Goal: Transaction & Acquisition: Purchase product/service

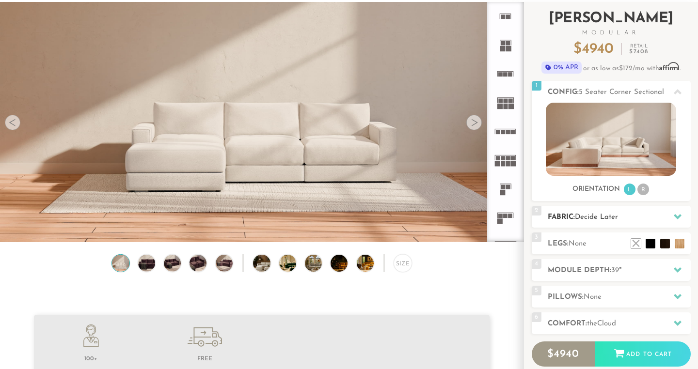
click at [677, 217] on icon at bounding box center [678, 216] width 8 height 5
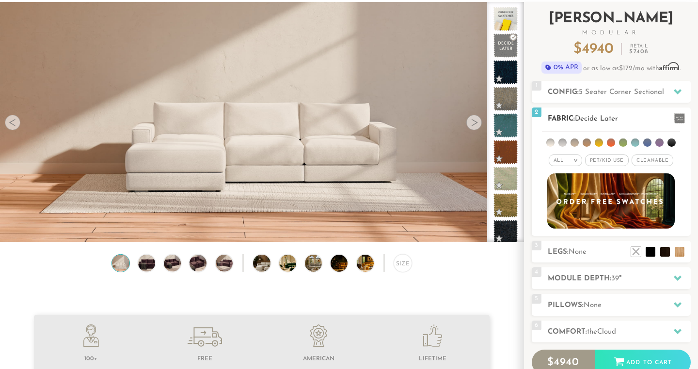
click at [614, 163] on span "Pet/Kid Use x" at bounding box center [607, 161] width 44 height 12
click at [651, 163] on span "Cleanable x" at bounding box center [656, 161] width 42 height 12
click at [561, 161] on div "All >" at bounding box center [557, 161] width 33 height 12
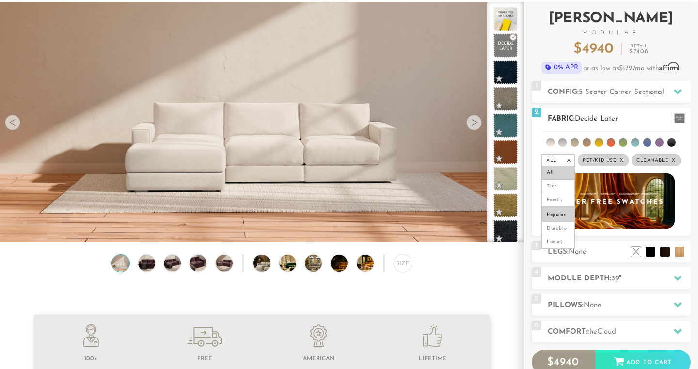
click at [561, 211] on li "Popular" at bounding box center [557, 214] width 33 height 15
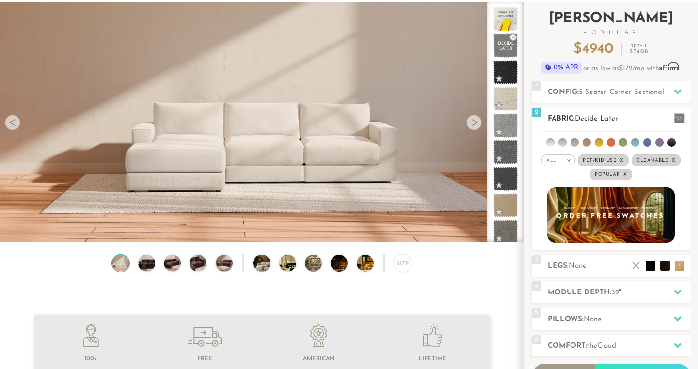
click at [562, 142] on li at bounding box center [562, 143] width 8 height 8
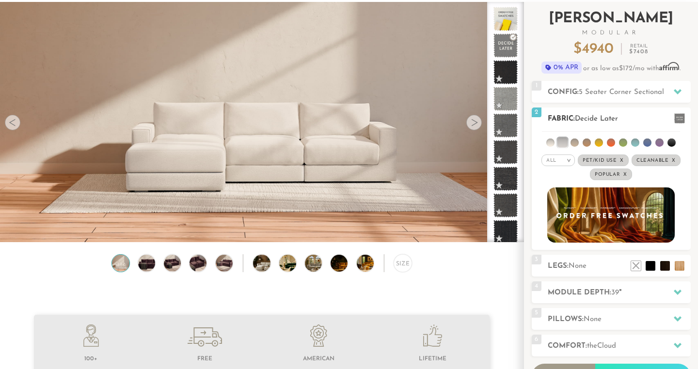
click at [554, 142] on li at bounding box center [550, 143] width 8 height 8
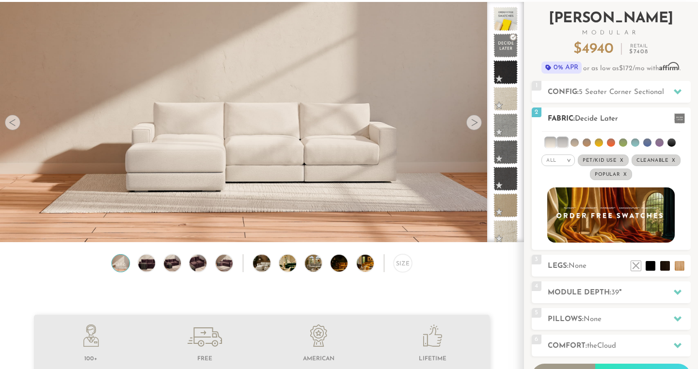
click at [646, 143] on li at bounding box center [647, 143] width 8 height 8
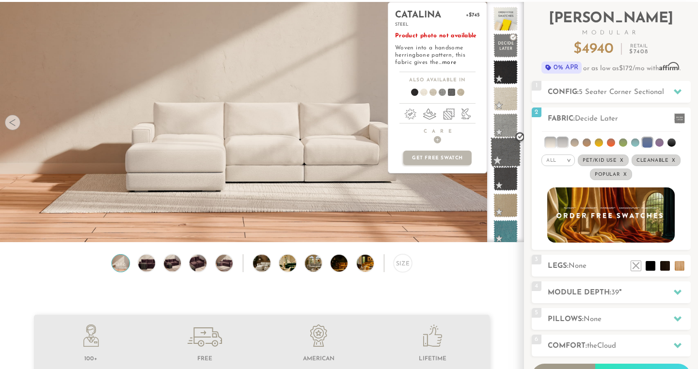
click at [506, 147] on span at bounding box center [506, 152] width 31 height 31
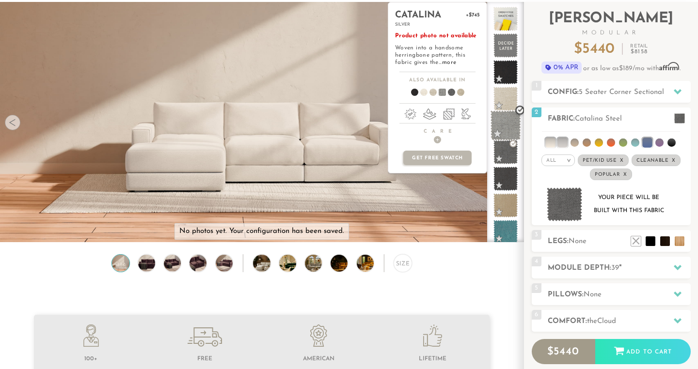
click at [506, 120] on span at bounding box center [506, 126] width 31 height 31
click at [508, 95] on span at bounding box center [506, 99] width 31 height 31
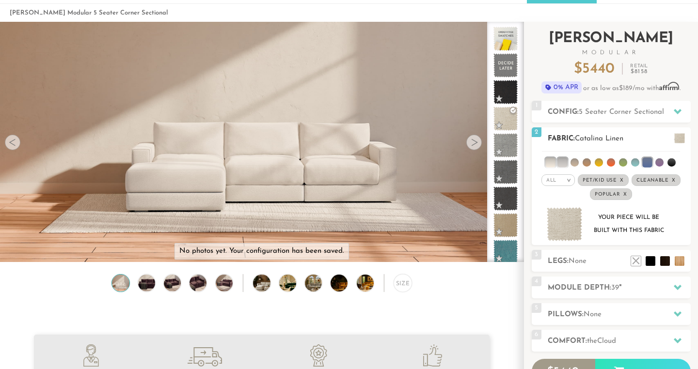
click at [602, 183] on span "Pet/Kid Use x" at bounding box center [603, 180] width 51 height 12
click at [602, 183] on span "Pet/Kid Use x" at bounding box center [603, 180] width 44 height 12
click at [649, 179] on span "Cleanable x" at bounding box center [656, 180] width 49 height 12
click at [604, 196] on span "Popular x" at bounding box center [611, 195] width 42 height 12
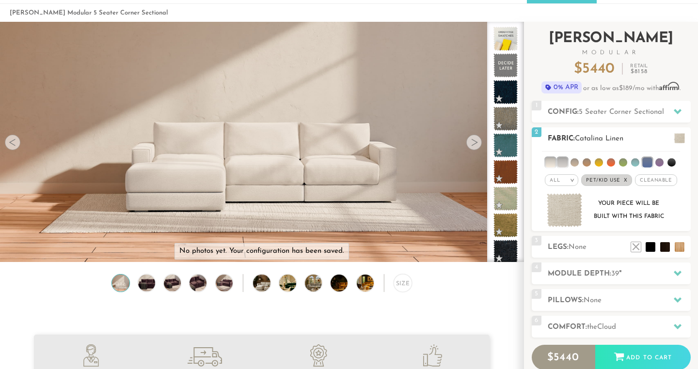
click at [648, 182] on span "Cleanable x" at bounding box center [656, 180] width 42 height 12
click at [552, 162] on li at bounding box center [550, 163] width 10 height 10
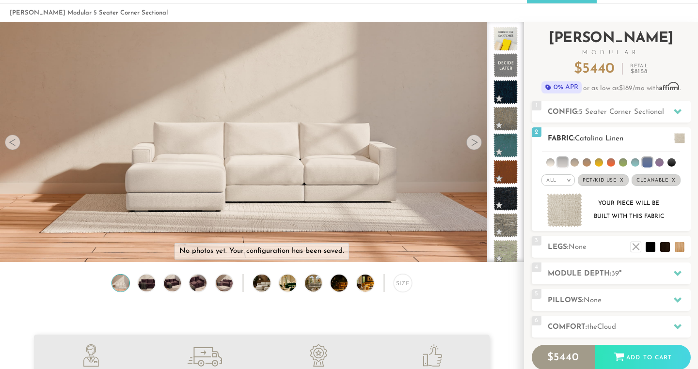
click at [564, 163] on li at bounding box center [562, 163] width 10 height 10
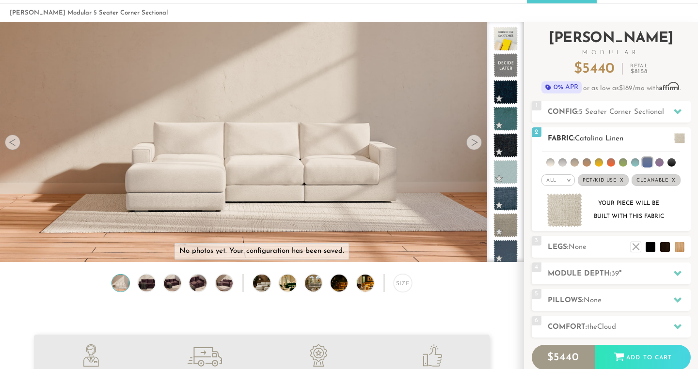
click at [552, 163] on li at bounding box center [550, 162] width 8 height 8
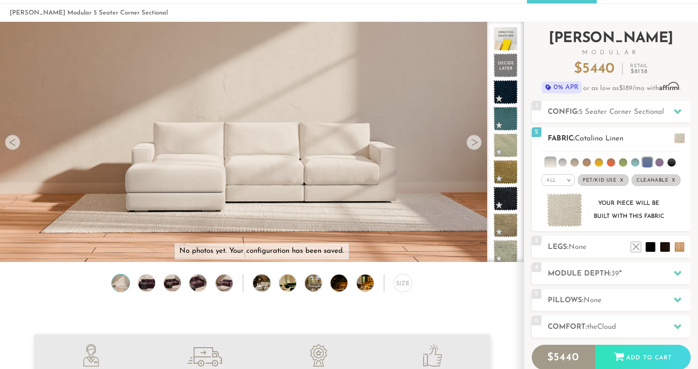
click at [567, 161] on li at bounding box center [562, 162] width 8 height 8
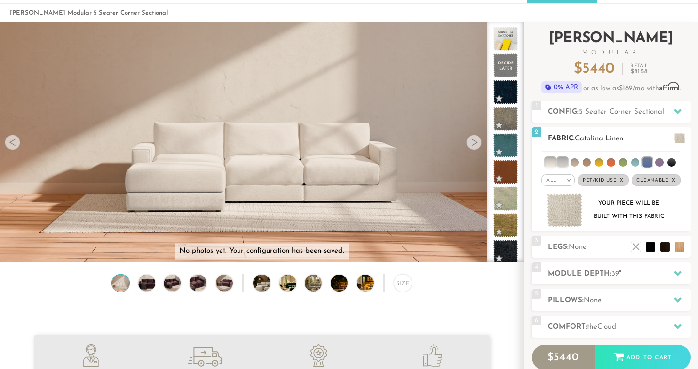
click at [558, 180] on div "All >" at bounding box center [557, 180] width 33 height 12
click at [555, 235] on li "Popular" at bounding box center [557, 234] width 33 height 15
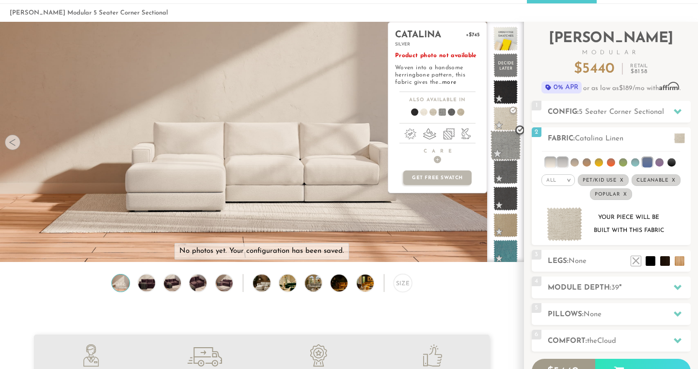
click at [512, 143] on span at bounding box center [506, 145] width 31 height 31
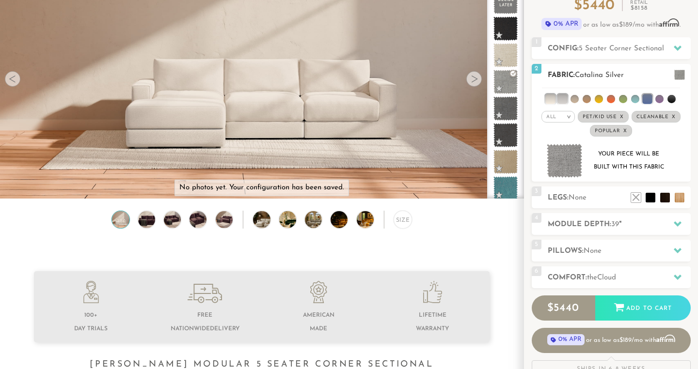
scroll to position [111, 0]
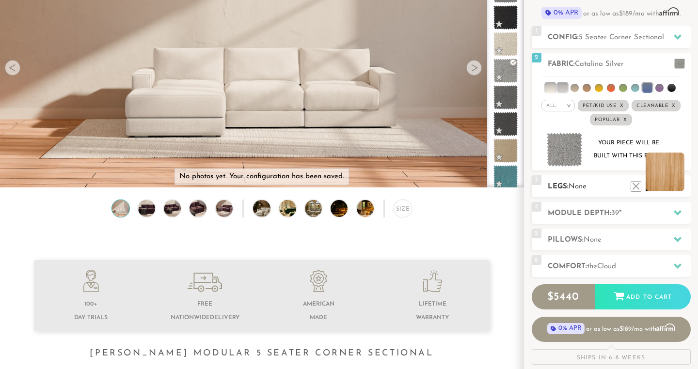
click at [679, 190] on li at bounding box center [665, 172] width 39 height 39
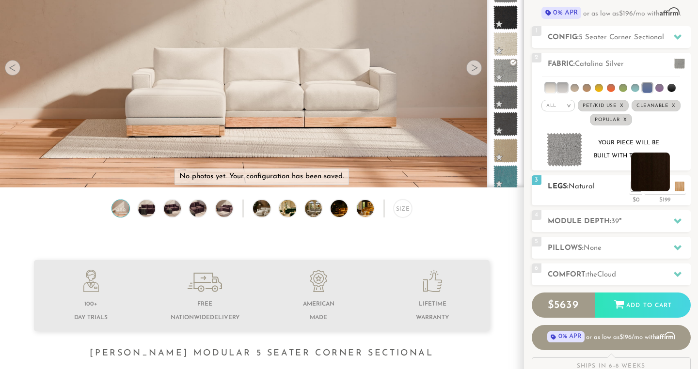
click at [665, 190] on li at bounding box center [650, 172] width 39 height 39
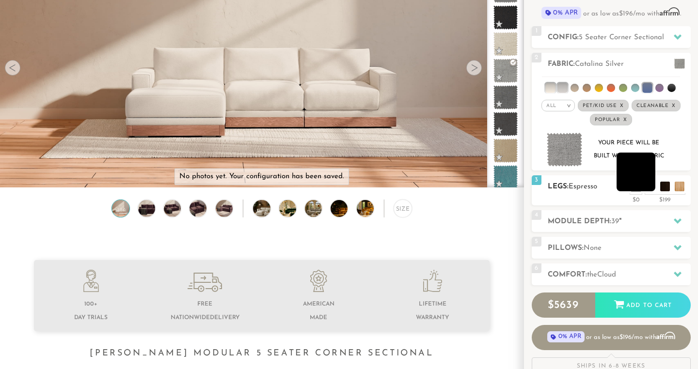
click at [650, 189] on li at bounding box center [636, 172] width 39 height 39
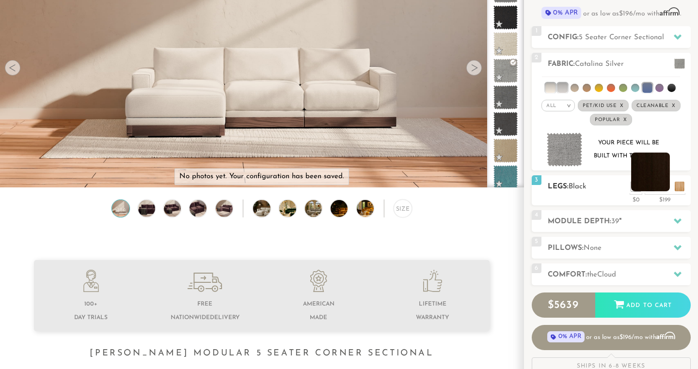
click at [665, 190] on li at bounding box center [650, 172] width 39 height 39
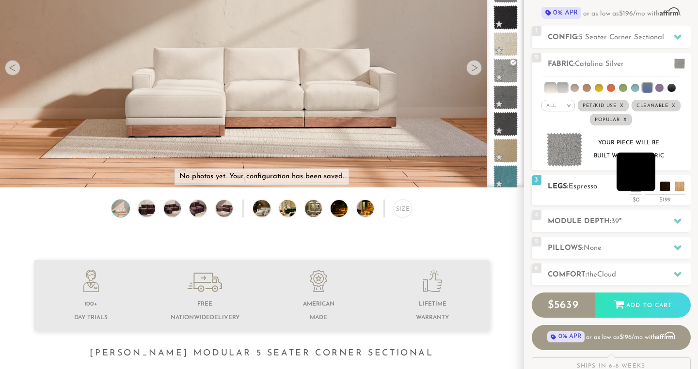
click at [653, 189] on li at bounding box center [636, 172] width 39 height 39
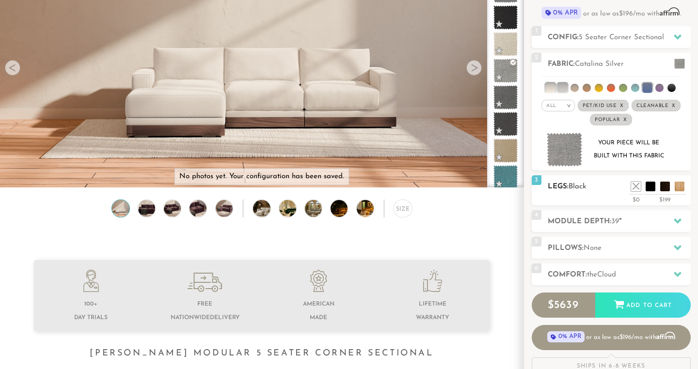
click at [634, 192] on h2 "Legs: Black" at bounding box center [619, 186] width 143 height 11
click at [634, 191] on li at bounding box center [636, 187] width 10 height 10
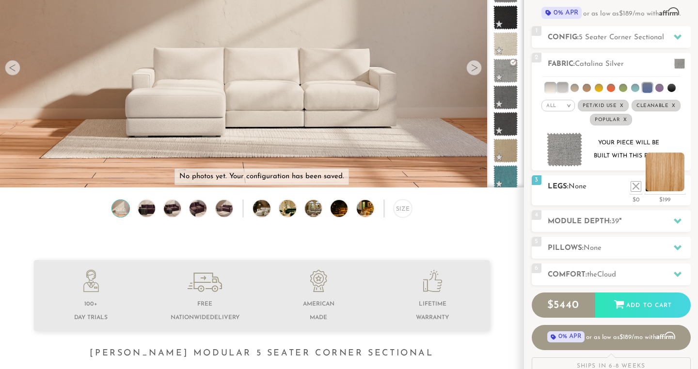
click at [678, 189] on li at bounding box center [665, 172] width 39 height 39
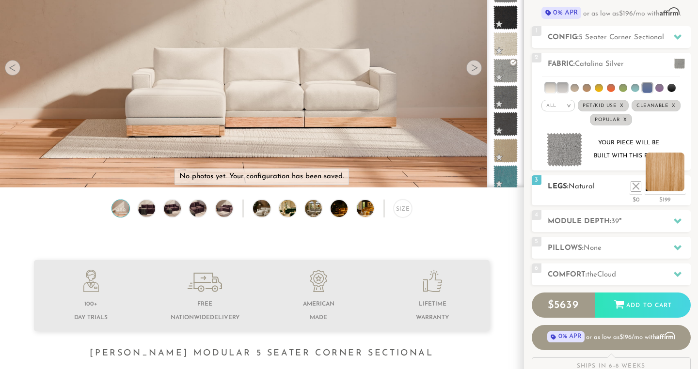
click at [670, 188] on li at bounding box center [665, 172] width 39 height 39
click at [667, 187] on li at bounding box center [650, 172] width 39 height 39
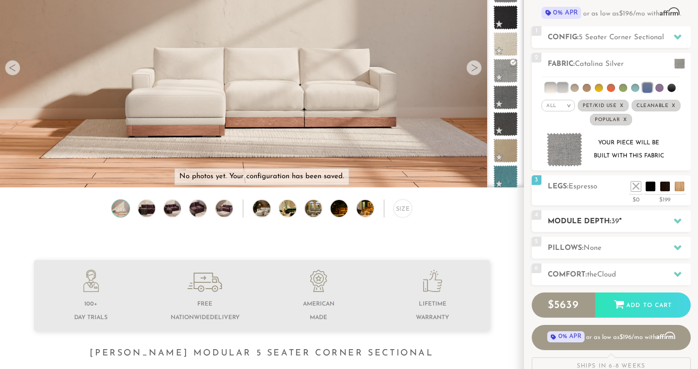
click at [628, 221] on h2 "Module Depth: 39 "" at bounding box center [619, 221] width 143 height 11
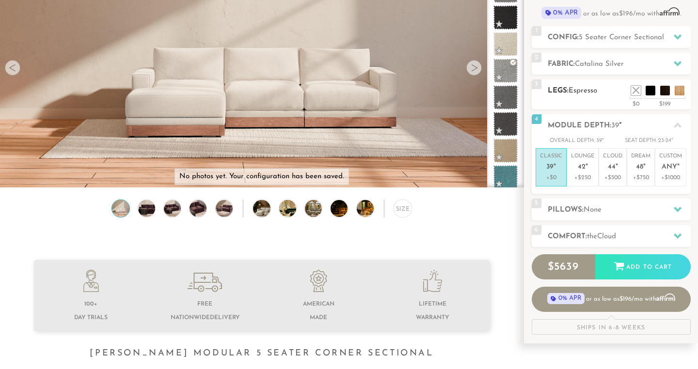
click at [597, 94] on span "Espresso" at bounding box center [583, 90] width 29 height 7
click at [635, 92] on li at bounding box center [621, 76] width 39 height 39
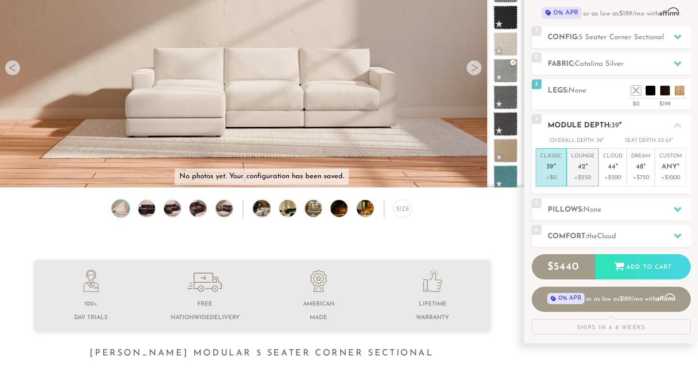
click at [593, 167] on p "Lounge 42 "" at bounding box center [582, 163] width 23 height 21
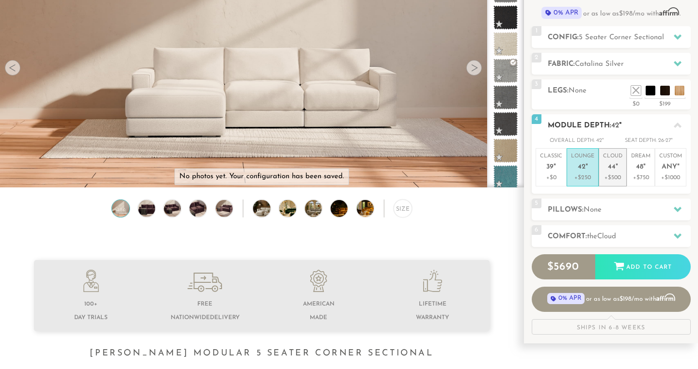
click at [611, 171] on p "Cloud 44 "" at bounding box center [612, 163] width 19 height 21
click at [550, 168] on span "39" at bounding box center [549, 167] width 7 height 8
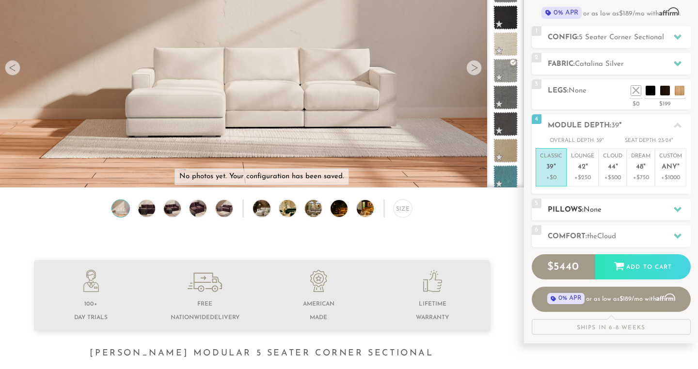
click at [657, 208] on h2 "Pillows: None" at bounding box center [619, 210] width 143 height 11
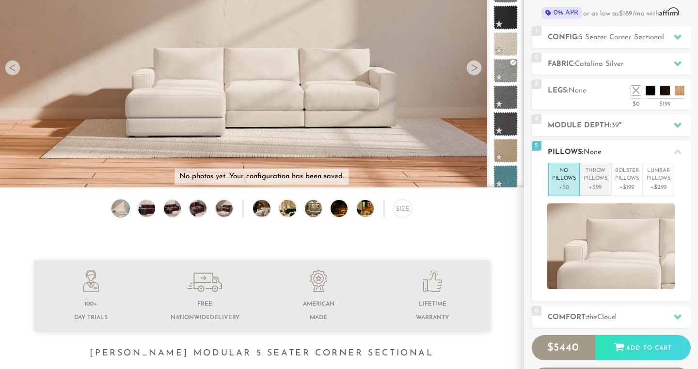
click at [602, 180] on p "Throw Pillows" at bounding box center [596, 175] width 24 height 16
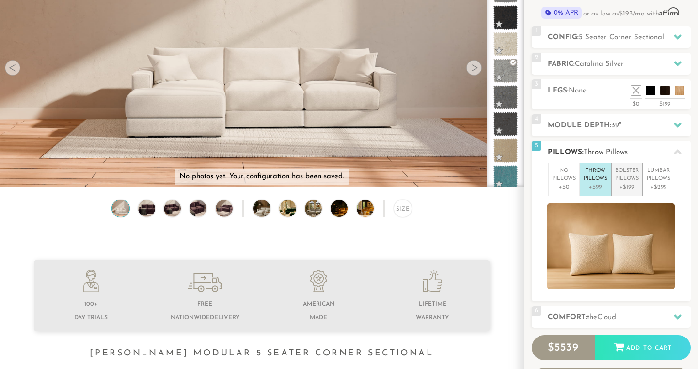
click at [634, 187] on p "+$199" at bounding box center [627, 187] width 24 height 9
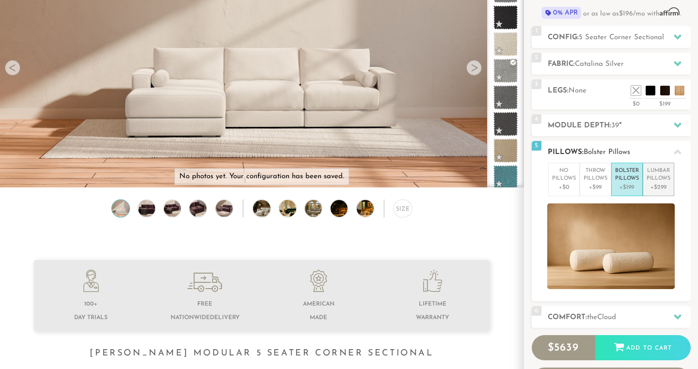
click at [652, 185] on p "+$299" at bounding box center [659, 187] width 24 height 9
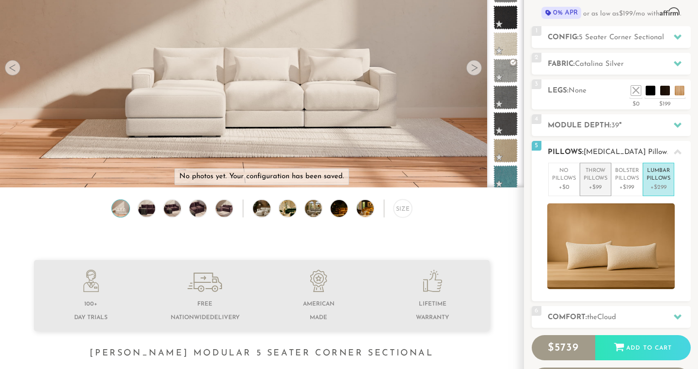
click at [593, 182] on p "Throw Pillows" at bounding box center [596, 175] width 24 height 16
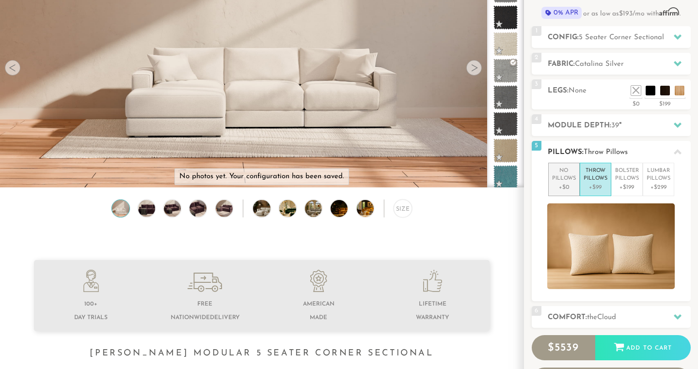
click at [564, 180] on p "No Pillows" at bounding box center [564, 175] width 24 height 16
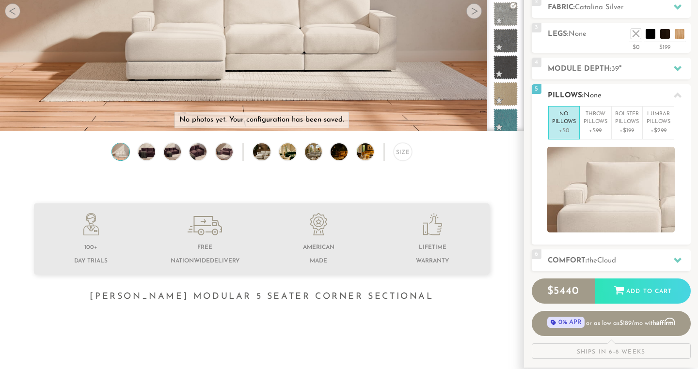
scroll to position [169, 0]
click at [631, 261] on h2 "Comfort: the Cloud" at bounding box center [619, 260] width 143 height 11
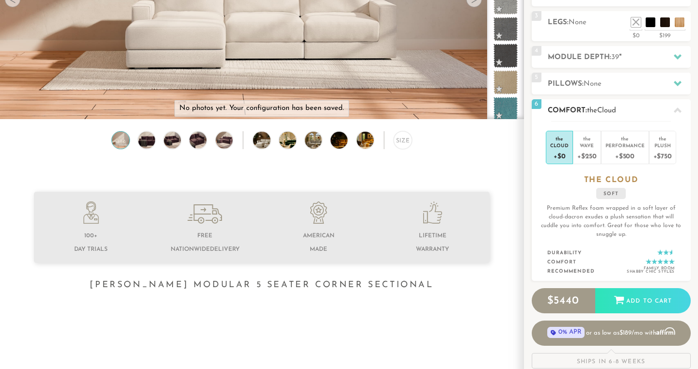
scroll to position [177, 0]
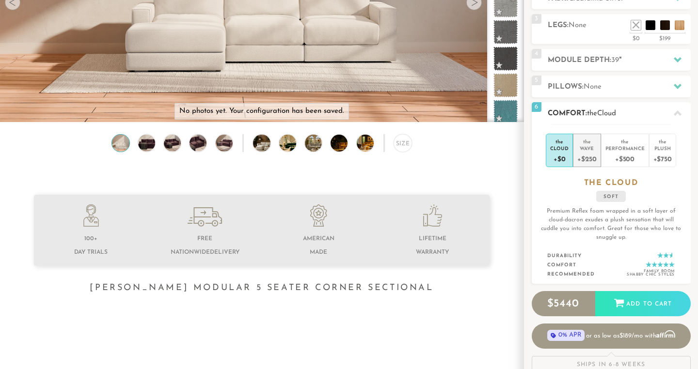
click at [585, 155] on div "+$250" at bounding box center [586, 159] width 19 height 14
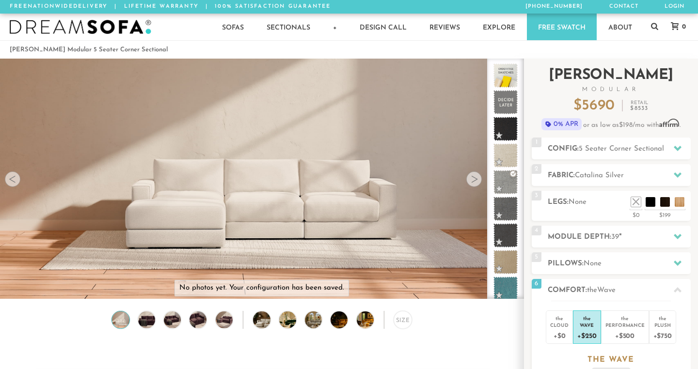
scroll to position [0, 0]
click at [678, 146] on icon at bounding box center [678, 148] width 8 height 8
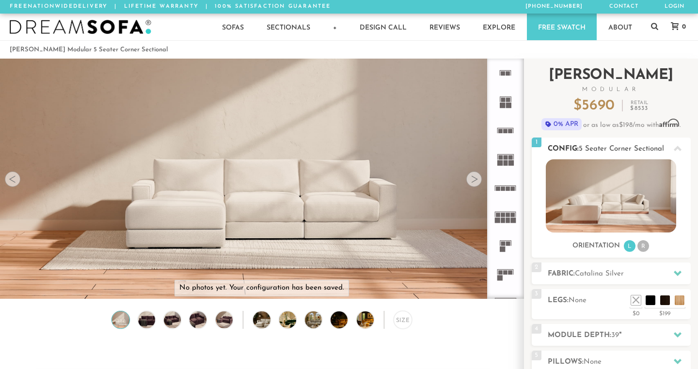
click at [650, 206] on img at bounding box center [611, 195] width 130 height 73
click at [642, 244] on li "R" at bounding box center [643, 246] width 12 height 12
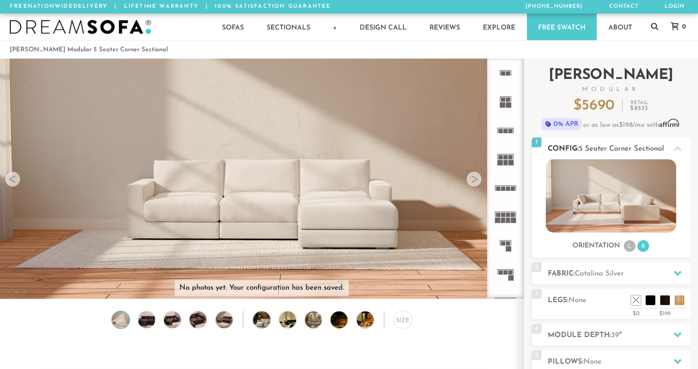
click at [626, 248] on li "L" at bounding box center [630, 246] width 12 height 12
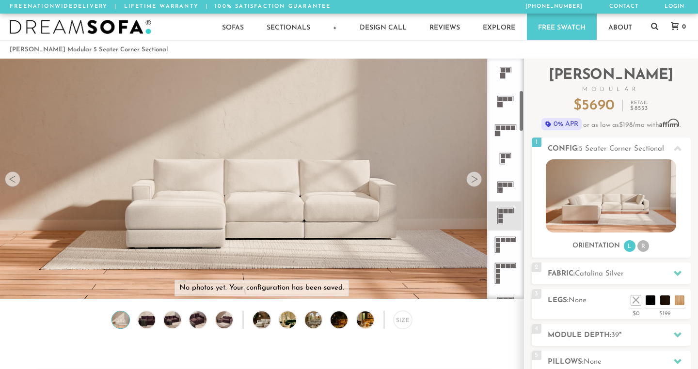
scroll to position [212, 0]
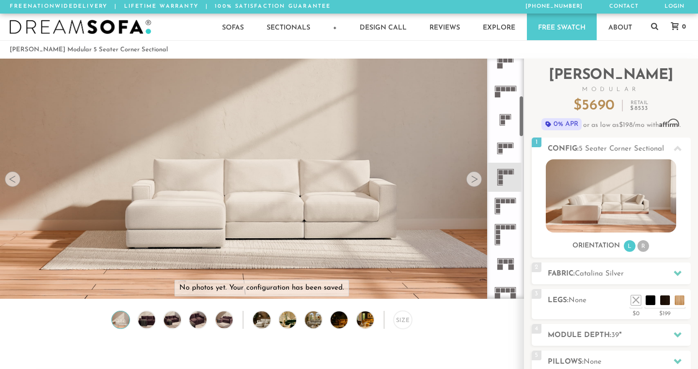
click at [502, 174] on rect at bounding box center [500, 172] width 4 height 4
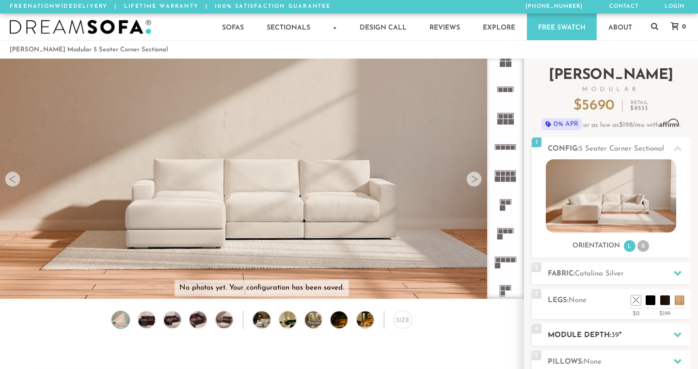
scroll to position [0, 0]
